Goal: Transaction & Acquisition: Purchase product/service

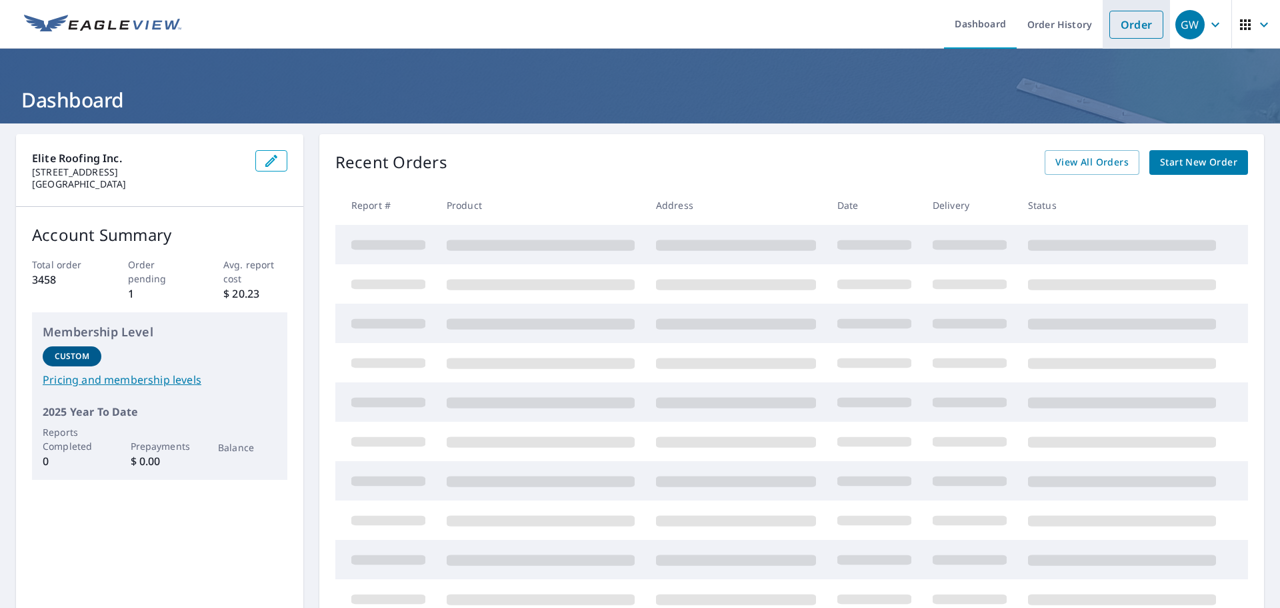
click at [1123, 36] on link "Order" at bounding box center [1137, 25] width 54 height 28
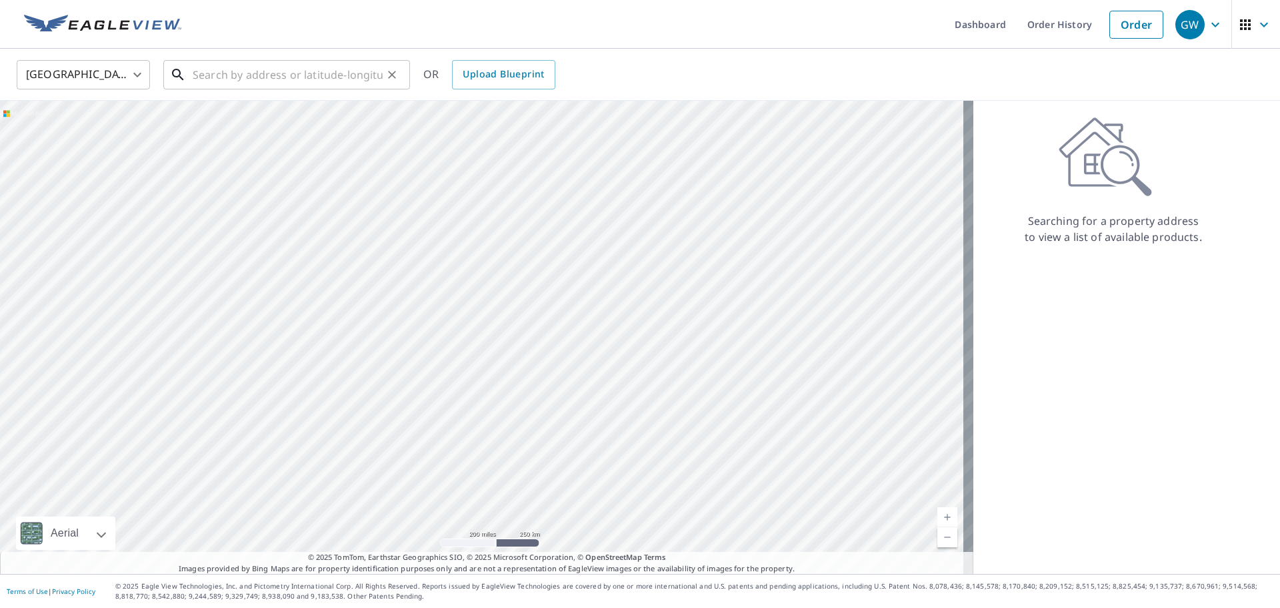
click at [293, 87] on input "text" at bounding box center [288, 74] width 190 height 37
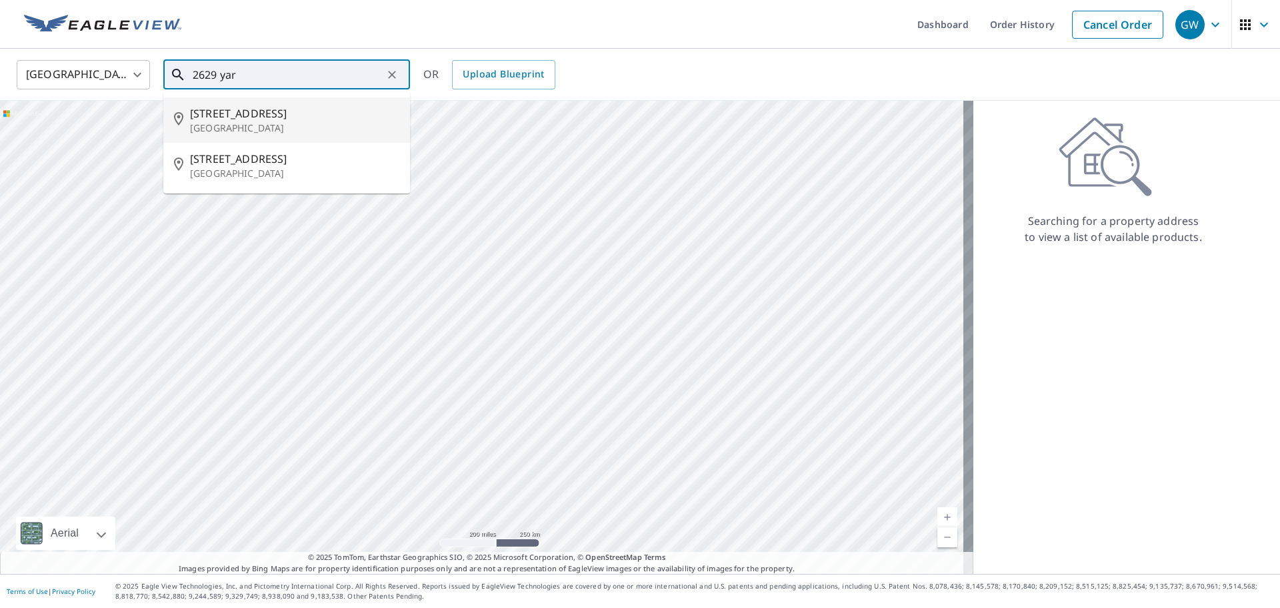
click at [277, 118] on span "[STREET_ADDRESS]" at bounding box center [294, 113] width 209 height 16
type input "[STREET_ADDRESS][PERSON_NAME]"
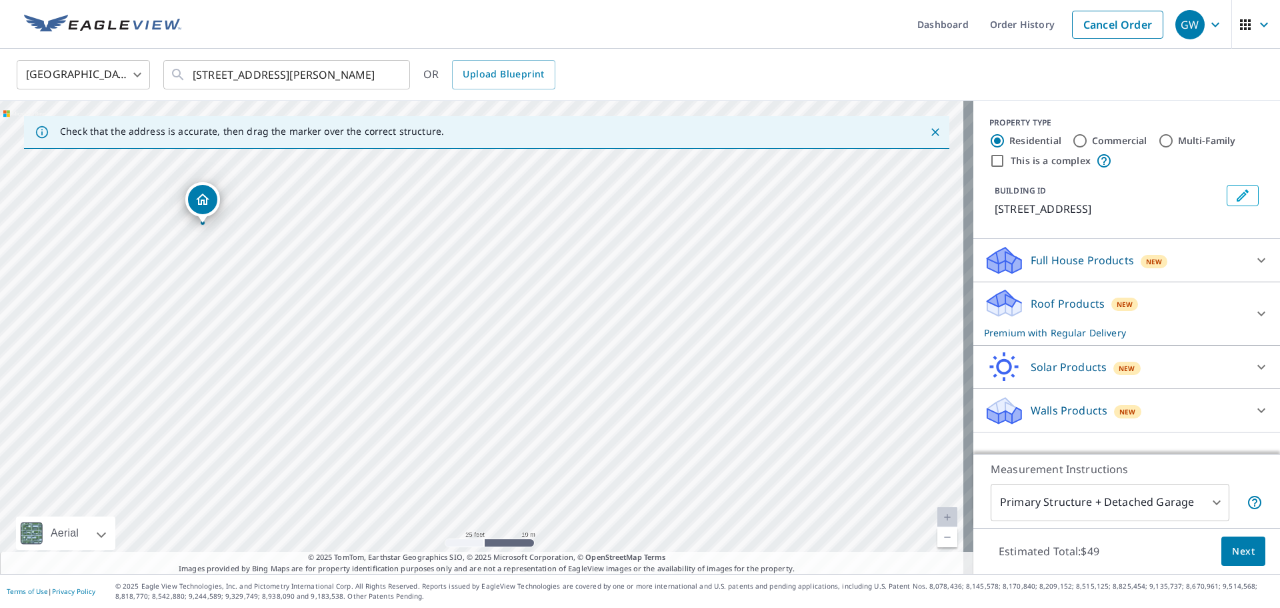
drag, startPoint x: 279, startPoint y: 234, endPoint x: 314, endPoint y: 297, distance: 72.0
click at [314, 297] on div "[STREET_ADDRESS][PERSON_NAME]" at bounding box center [487, 337] width 974 height 473
click at [1046, 307] on p "Roof Products" at bounding box center [1068, 303] width 74 height 16
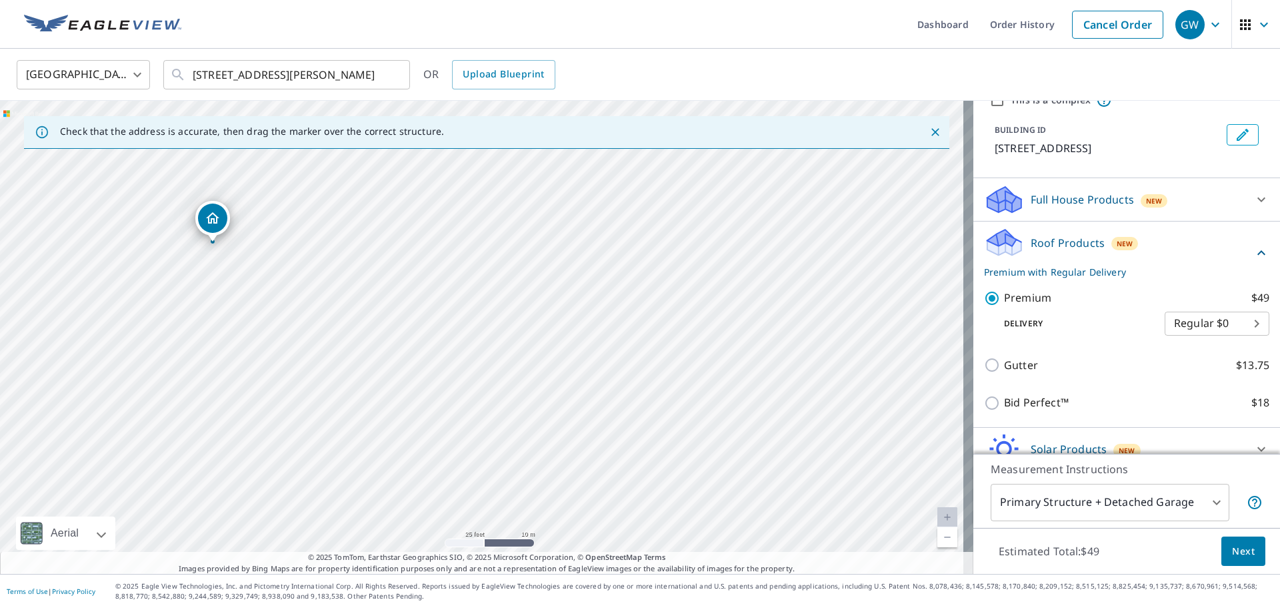
scroll to position [121, 0]
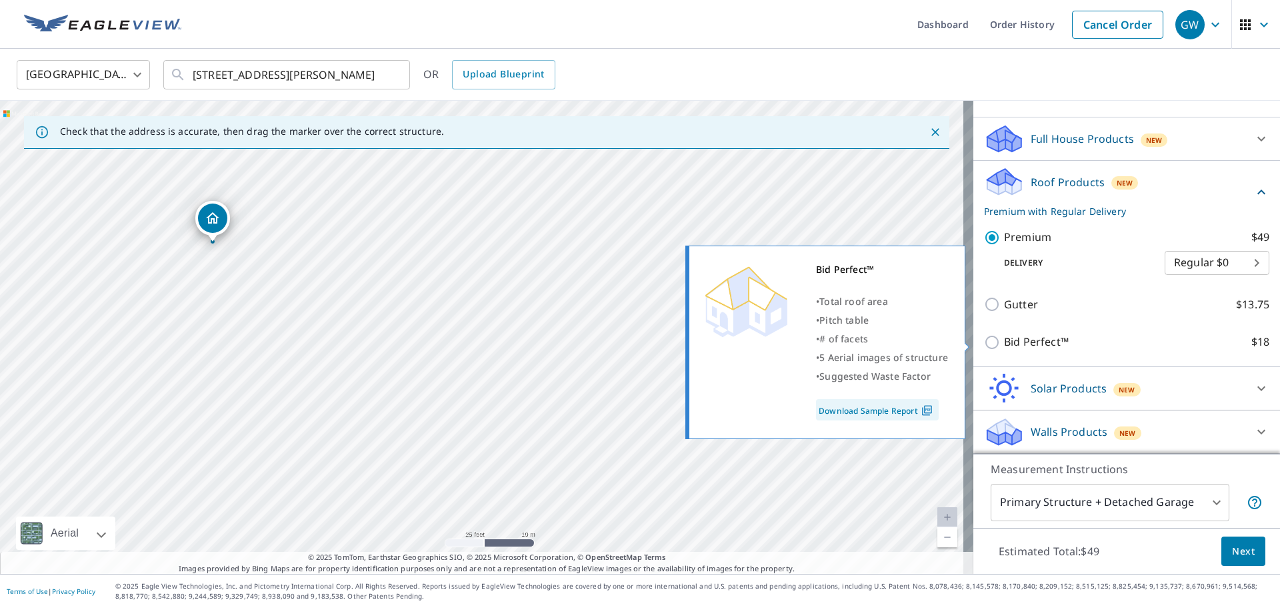
click at [1042, 333] on div "Bid Perfect™ $18" at bounding box center [1126, 342] width 285 height 38
click at [1038, 347] on p "Bid Perfect™" at bounding box center [1036, 341] width 65 height 17
click at [1004, 347] on input "Bid Perfect™ $18" at bounding box center [994, 342] width 20 height 16
checkbox input "true"
checkbox input "false"
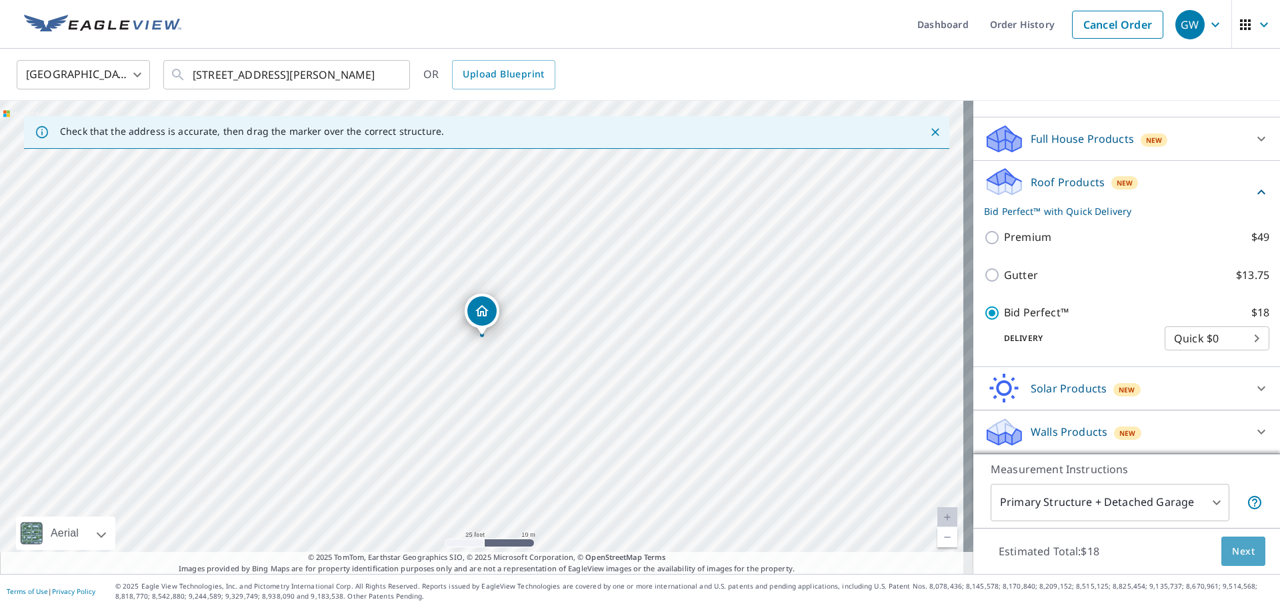
click at [1236, 556] on span "Next" at bounding box center [1243, 551] width 23 height 17
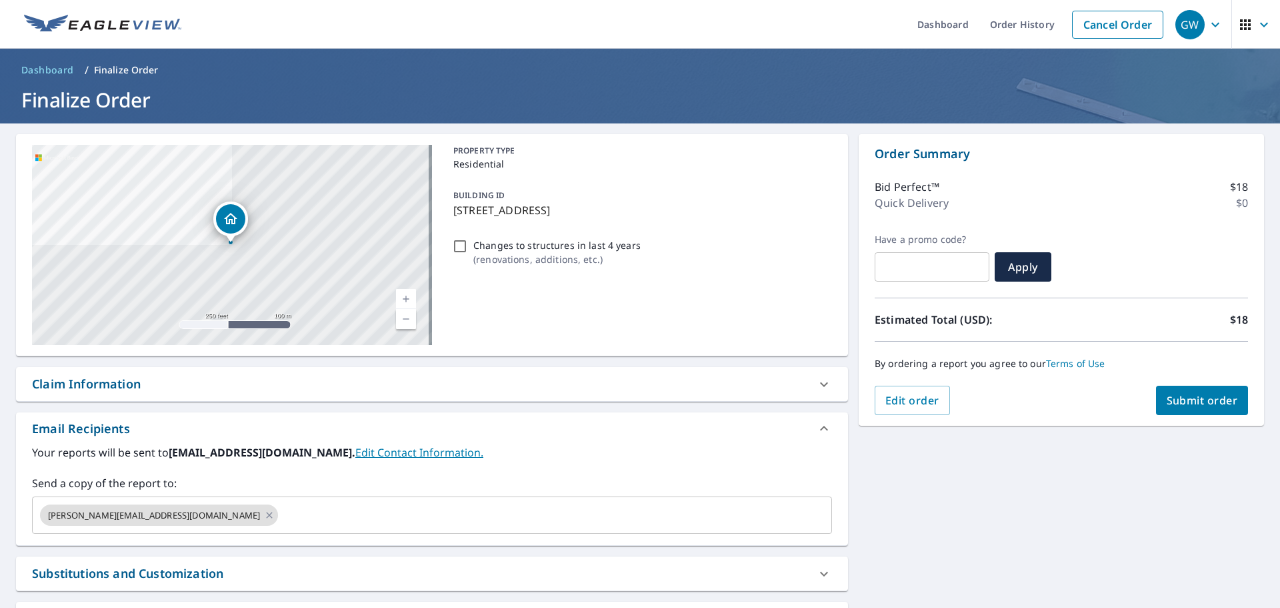
click at [1198, 392] on button "Submit order" at bounding box center [1202, 399] width 93 height 29
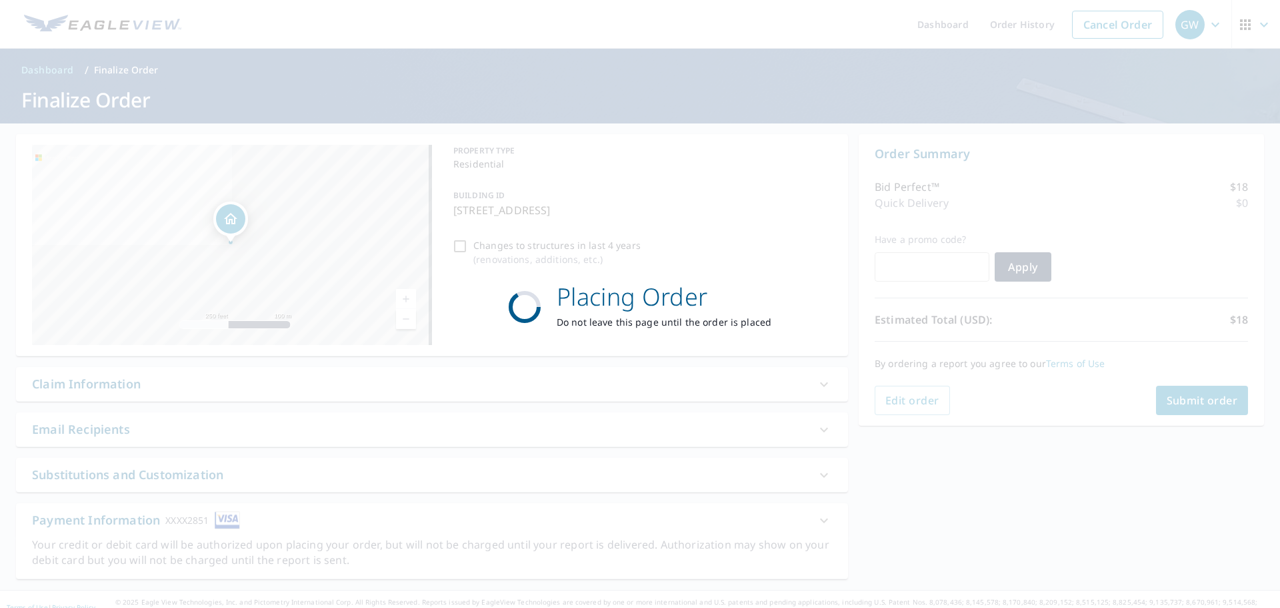
checkbox input "true"
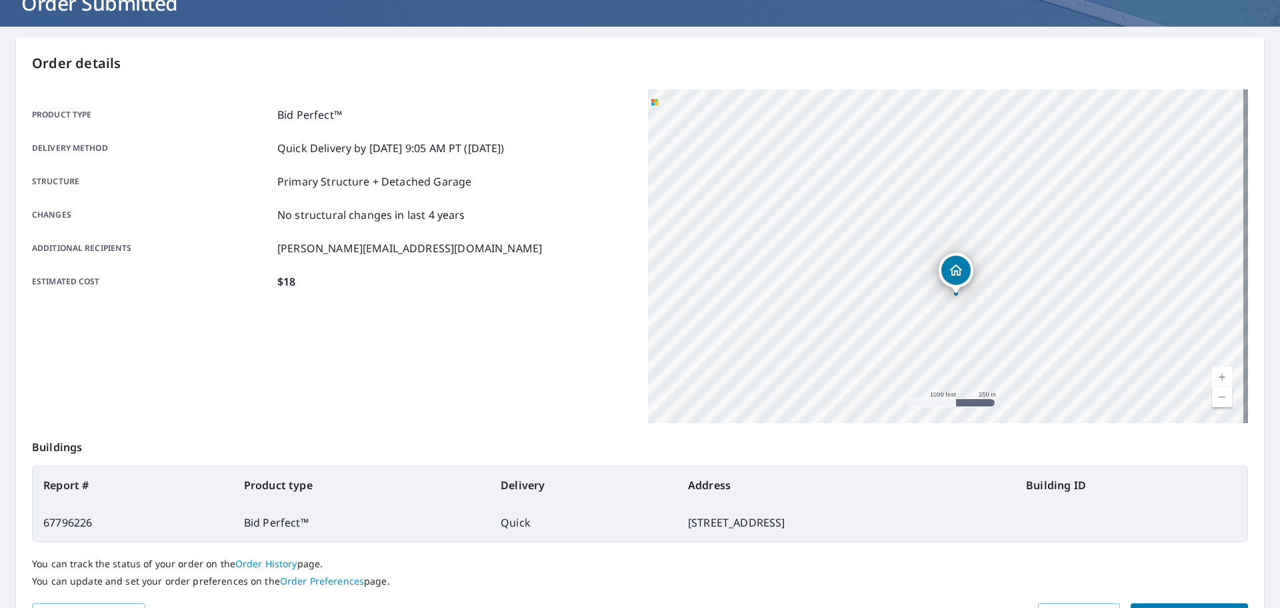
scroll to position [177, 0]
